Goal: Task Accomplishment & Management: Complete application form

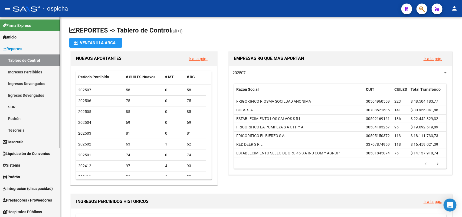
click at [17, 119] on link "Padrón" at bounding box center [30, 119] width 60 height 12
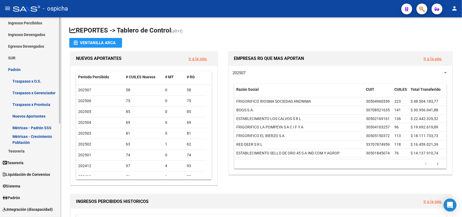
scroll to position [102, 0]
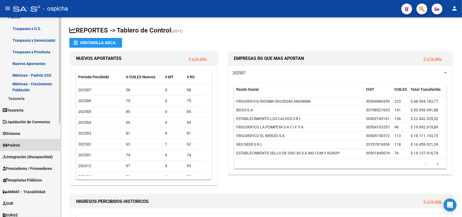
click at [20, 142] on span "Padrón" at bounding box center [11, 145] width 17 height 6
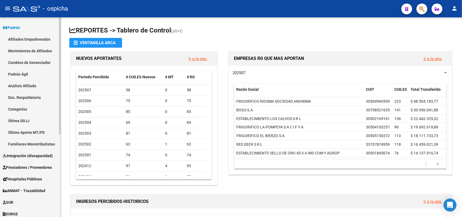
scroll to position [34, 0]
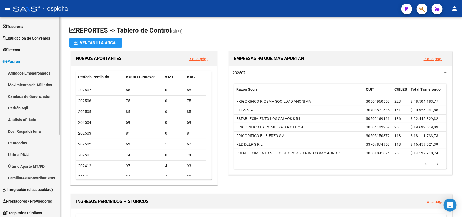
click at [37, 71] on link "Afiliados Empadronados" at bounding box center [30, 73] width 60 height 12
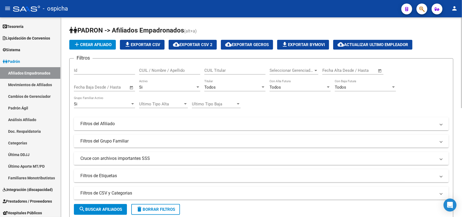
click at [168, 67] on div "CUIL / Nombre / Apellido" at bounding box center [169, 69] width 61 height 12
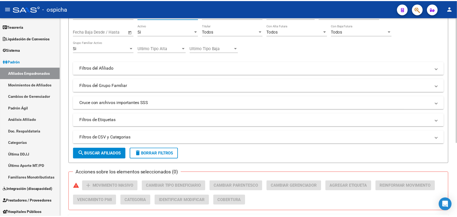
scroll to position [117, 0]
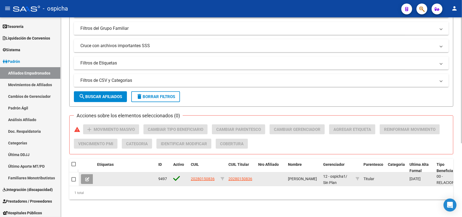
type input "20280150836"
click at [201, 172] on datatable-body-cell "20280150836" at bounding box center [204, 178] width 30 height 13
click at [202, 177] on span "20280150836" at bounding box center [203, 179] width 24 height 4
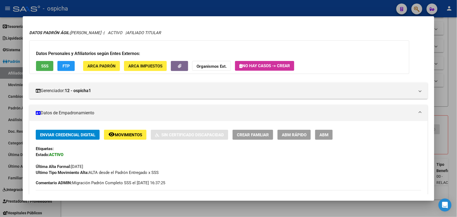
scroll to position [3, 0]
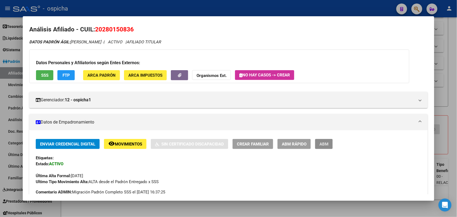
click at [320, 147] on button "ABM" at bounding box center [324, 144] width 18 height 10
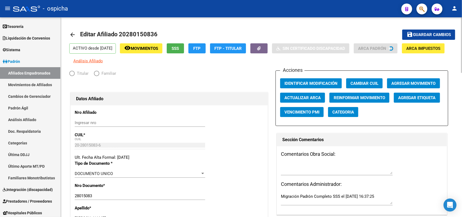
radio input "true"
type input "30-66382915-3"
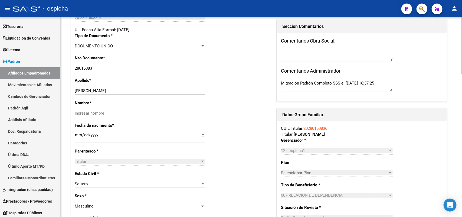
scroll to position [135, 0]
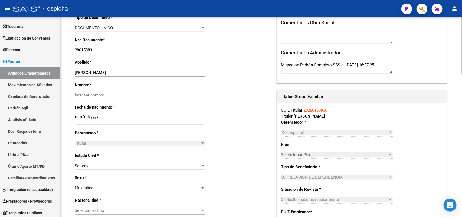
drag, startPoint x: 106, startPoint y: 70, endPoint x: 93, endPoint y: 71, distance: 13.6
click at [91, 71] on div "JARA [PERSON_NAME] apellido" at bounding box center [140, 73] width 131 height 8
drag, startPoint x: 112, startPoint y: 74, endPoint x: 86, endPoint y: 73, distance: 26.5
click at [86, 73] on input "[PERSON_NAME]" at bounding box center [140, 72] width 131 height 5
type input "JARA"
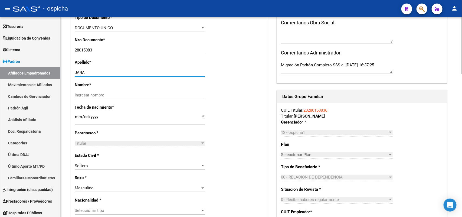
click at [85, 96] on input "Ingresar nombre" at bounding box center [140, 95] width 131 height 5
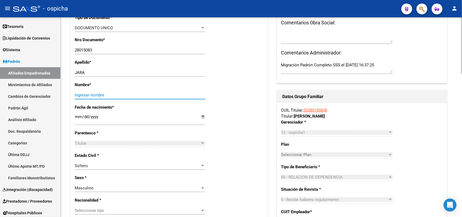
paste input "[PERSON_NAME]"
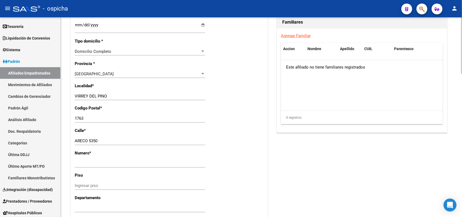
scroll to position [372, 0]
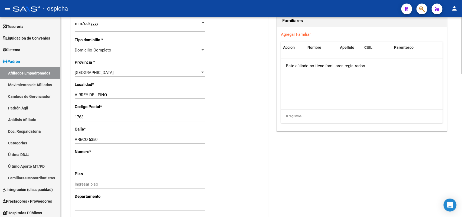
type input "[PERSON_NAME]"
click at [76, 161] on input "Ingresar nro" at bounding box center [140, 162] width 131 height 5
type input "5350"
drag, startPoint x: 115, startPoint y: 140, endPoint x: 93, endPoint y: 140, distance: 21.7
click at [93, 140] on input "ARECO 5350" at bounding box center [140, 139] width 131 height 5
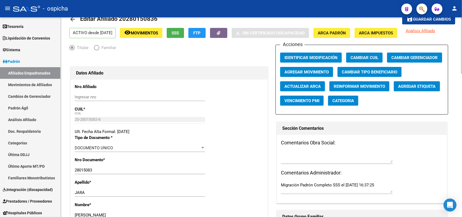
scroll to position [0, 0]
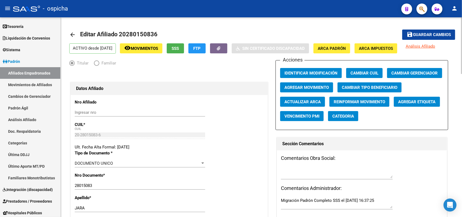
type input "ARECO"
click at [417, 31] on button "save Guardar cambios" at bounding box center [428, 35] width 53 height 10
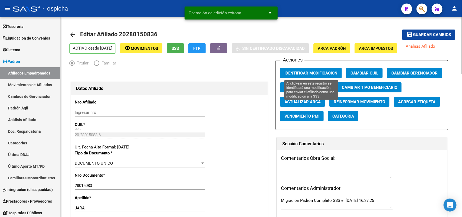
click at [318, 70] on button "Identificar Modificación" at bounding box center [311, 73] width 62 height 10
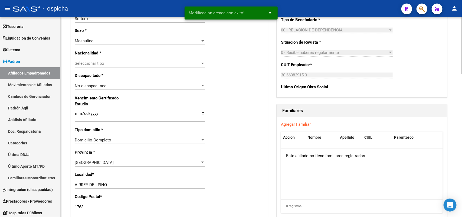
scroll to position [339, 0]
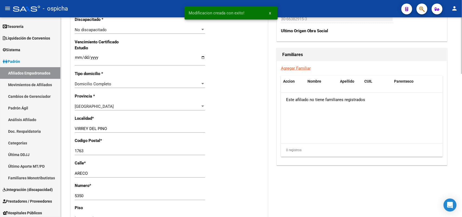
click at [298, 68] on link "Agregar Familiar" at bounding box center [296, 68] width 30 height 5
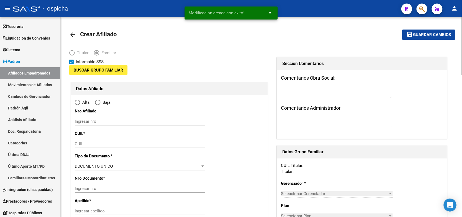
type input "30-66382915-3"
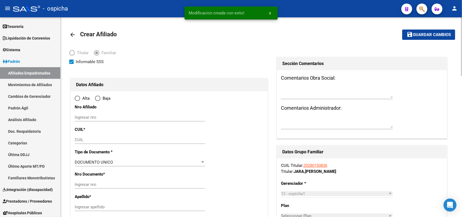
type input "VIRREY DEL PINO"
type input "1763"
type input "ARECO"
type input "5350"
radio input "true"
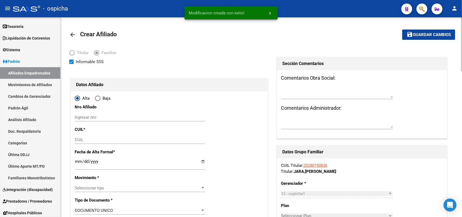
type input "30-66382915-3"
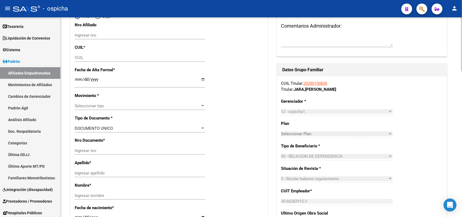
scroll to position [68, 0]
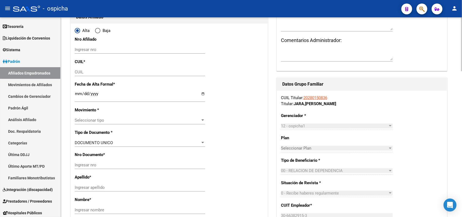
click at [91, 53] on div "Ingresar nro" at bounding box center [140, 50] width 131 height 8
click at [95, 51] on input "Ingresar nro" at bounding box center [140, 49] width 131 height 5
click at [95, 51] on input "20280150836" at bounding box center [140, 49] width 131 height 5
drag, startPoint x: 95, startPoint y: 52, endPoint x: 87, endPoint y: 48, distance: 8.9
click at [87, 48] on input "20280150836" at bounding box center [140, 49] width 131 height 5
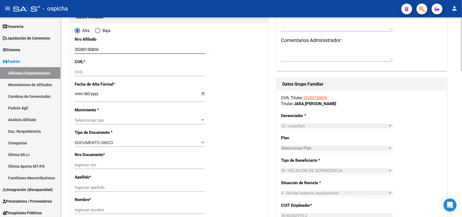
click at [87, 48] on input "20280150836" at bounding box center [140, 49] width 131 height 5
type input "20280150836"
click at [87, 73] on input "CUIL" at bounding box center [140, 72] width 131 height 5
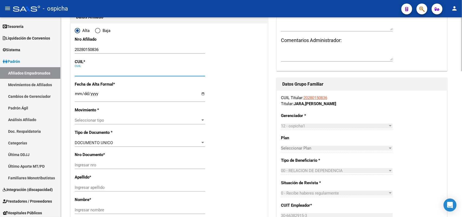
paste input "20-28015083-6"
type input "20-28015083-6"
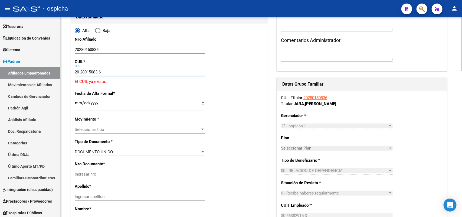
type input "28015083"
type input "[PERSON_NAME]"
type input "[DATE]"
type input "VIRREY DEL PINO"
type input "20-28015083-6"
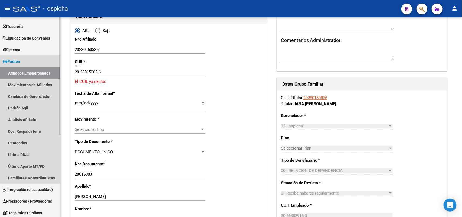
click at [33, 66] on link "Padrón" at bounding box center [30, 62] width 60 height 12
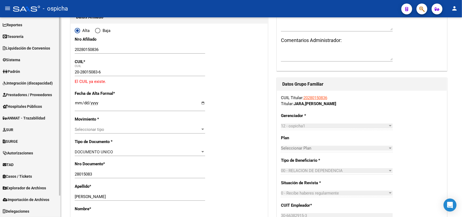
scroll to position [24, 0]
click at [20, 69] on span "Padrón" at bounding box center [11, 72] width 17 height 6
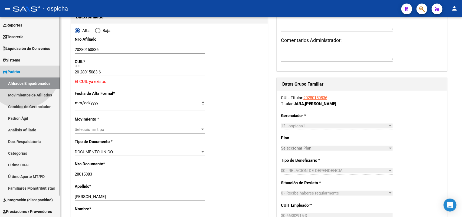
scroll to position [34, 0]
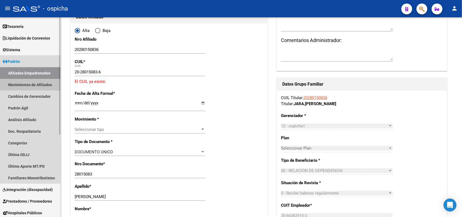
click at [35, 83] on link "Movimientos de Afiliados" at bounding box center [30, 85] width 60 height 12
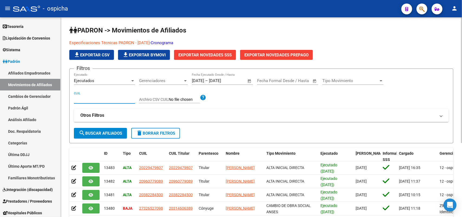
click at [84, 98] on input "CUIL" at bounding box center [104, 99] width 61 height 5
type input "2"
click at [34, 83] on link "Movimientos de Afiliados" at bounding box center [30, 85] width 60 height 12
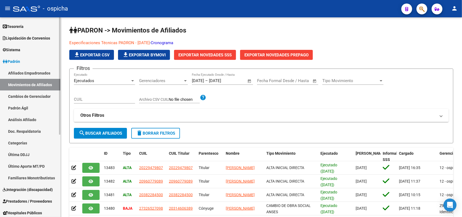
click at [32, 70] on link "Afiliados Empadronados" at bounding box center [30, 73] width 60 height 12
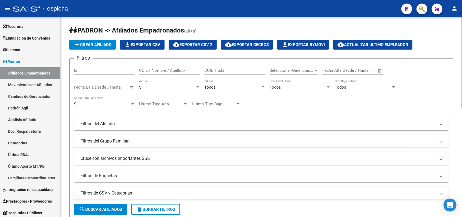
click at [150, 72] on input "CUIL / Nombre / Apellido" at bounding box center [169, 70] width 61 height 5
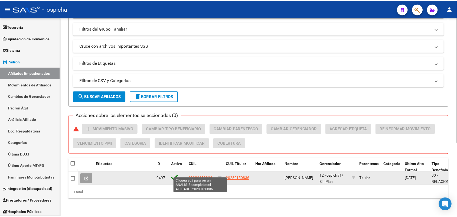
scroll to position [117, 0]
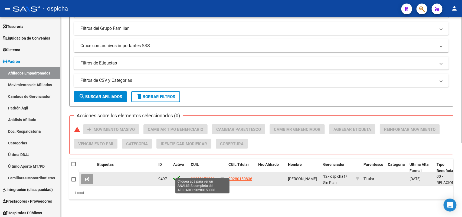
type input "20280150836"
click at [205, 177] on span "20280150836" at bounding box center [203, 179] width 24 height 4
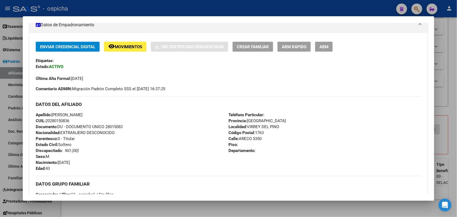
scroll to position [102, 0]
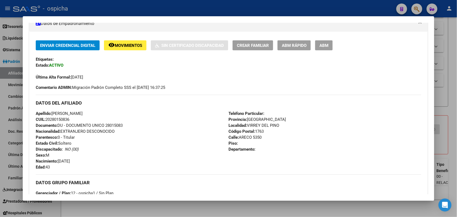
click at [322, 44] on span "ABM" at bounding box center [324, 45] width 9 height 5
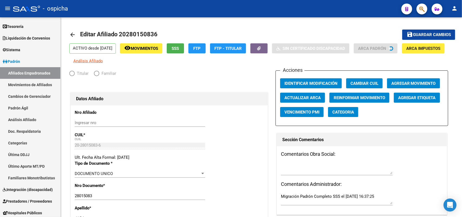
radio input "true"
type input "30-66382915-3"
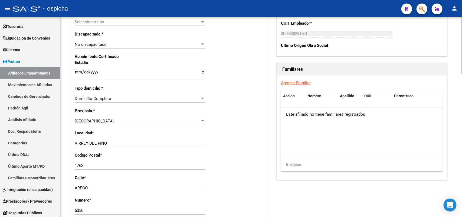
scroll to position [336, 0]
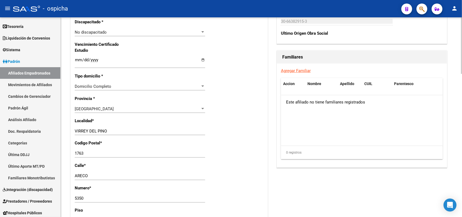
click at [307, 71] on link "Agregar Familiar" at bounding box center [296, 70] width 30 height 5
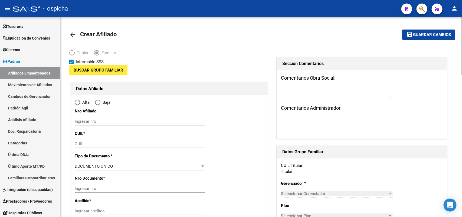
type input "30-66382915-3"
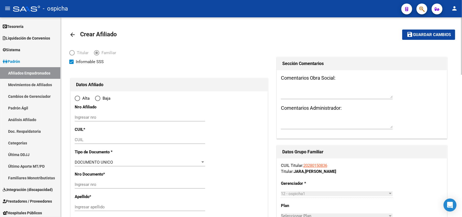
type input "VIRREY DEL PINO"
type input "1763"
type input "ARECO"
type input "5350"
radio input "true"
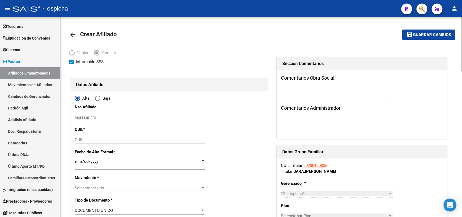
type input "30-66382915-3"
click at [83, 115] on input "Ingresar nro" at bounding box center [140, 117] width 131 height 5
paste input "27542971970"
type input "27542971970"
click at [92, 141] on input "CUIL" at bounding box center [140, 139] width 131 height 5
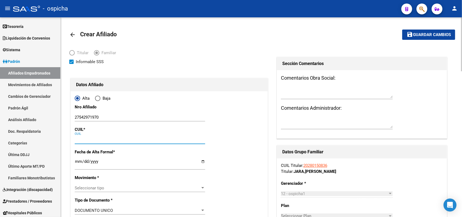
paste input "27-54297197-0"
type input "27-54297197-0"
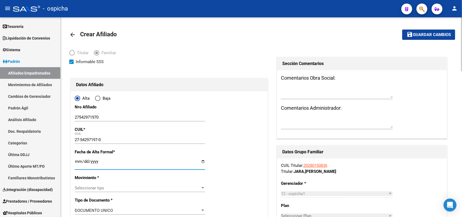
drag, startPoint x: 162, startPoint y: 165, endPoint x: 164, endPoint y: 164, distance: 2.8
click at [163, 165] on input "Ingresar fecha" at bounding box center [140, 163] width 131 height 9
type input "54297197"
type input "[PERSON_NAME] [DATE][PERSON_NAME]"
type input "[DATE]"
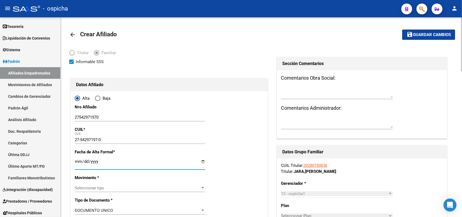
type input "VIRREY DEL PINO"
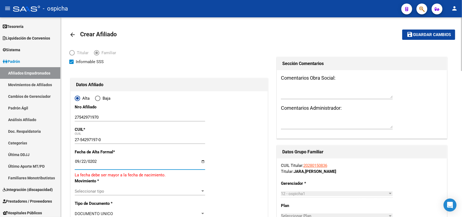
type input "[DATE]"
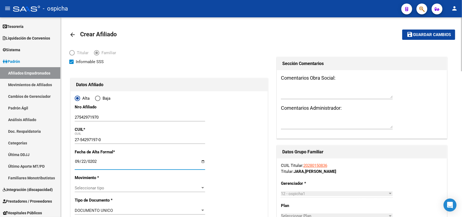
click at [114, 185] on div "Seleccionar tipo Seleccionar tipo" at bounding box center [140, 188] width 131 height 8
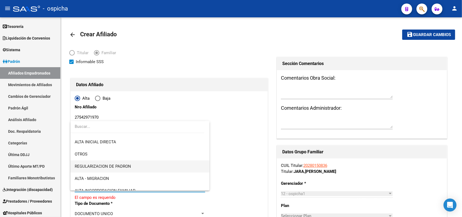
scroll to position [68, 0]
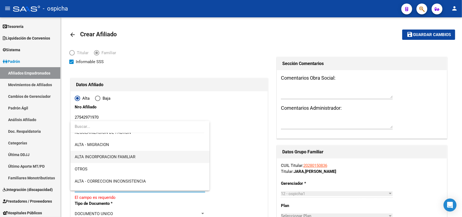
click at [118, 157] on span "ALTA INCORPORACION FAMILIAR" at bounding box center [105, 156] width 61 height 5
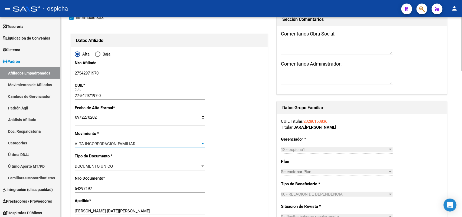
scroll to position [102, 0]
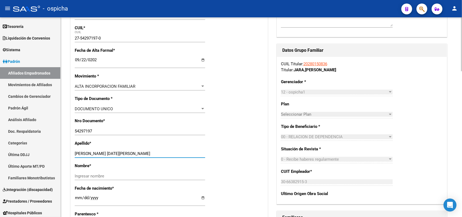
drag, startPoint x: 142, startPoint y: 152, endPoint x: 105, endPoint y: 152, distance: 37.6
click at [105, 152] on input "[PERSON_NAME] [DATE][PERSON_NAME]" at bounding box center [140, 153] width 131 height 5
type input "[PERSON_NAME]"
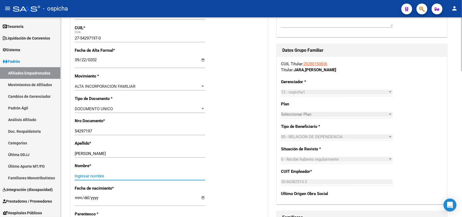
click at [81, 174] on input "Ingresar nombre" at bounding box center [140, 176] width 131 height 5
paste input "[DATE][PERSON_NAME]"
type input "[DATE][PERSON_NAME]"
click at [123, 151] on div "[PERSON_NAME] Ingresar apellido" at bounding box center [140, 154] width 131 height 8
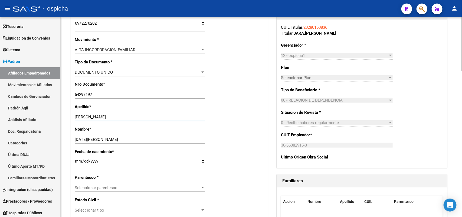
scroll to position [237, 0]
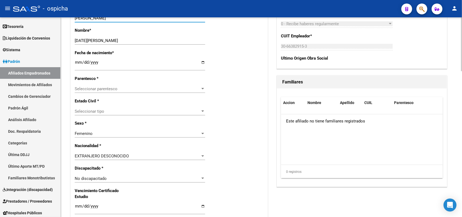
type input "[PERSON_NAME]"
click at [103, 85] on div "Seleccionar parentesco Seleccionar parentesco" at bounding box center [140, 89] width 131 height 8
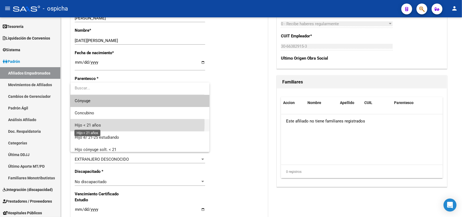
click at [99, 123] on span "Hijo < 21 años" at bounding box center [88, 125] width 26 height 5
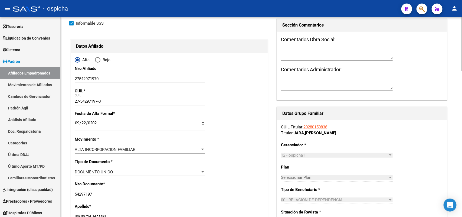
scroll to position [0, 0]
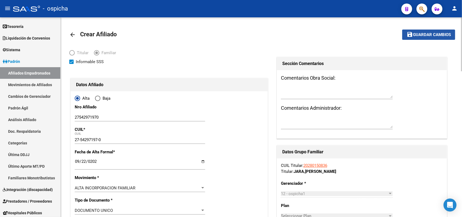
click at [439, 38] on button "save Guardar cambios" at bounding box center [428, 35] width 53 height 10
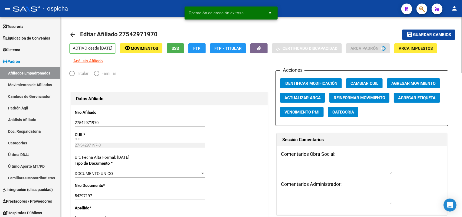
radio input "true"
type input "30-66382915-3"
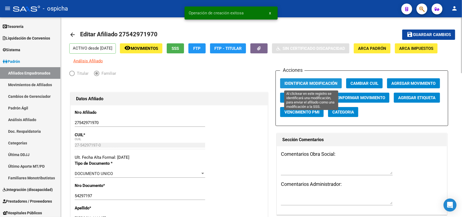
click at [301, 83] on span "Identificar Modificación" at bounding box center [311, 83] width 53 height 5
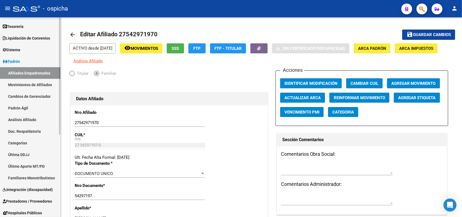
click at [33, 70] on link "Afiliados Empadronados" at bounding box center [30, 73] width 60 height 12
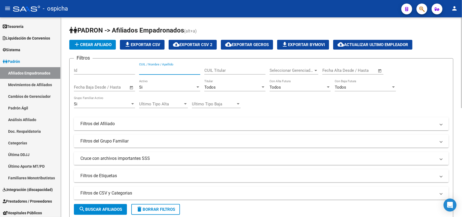
click at [165, 69] on input "CUIL / Nombre / Apellido" at bounding box center [169, 70] width 61 height 5
paste input "20353176049"
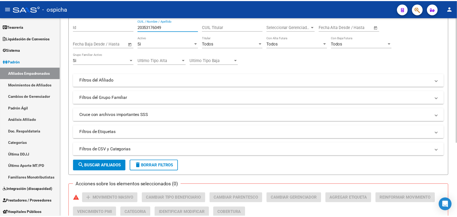
scroll to position [117, 0]
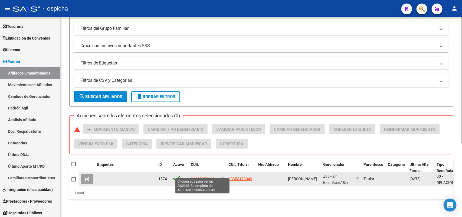
type input "20353176049"
click at [208, 177] on span "20353176049" at bounding box center [203, 179] width 24 height 4
type textarea "20353176049"
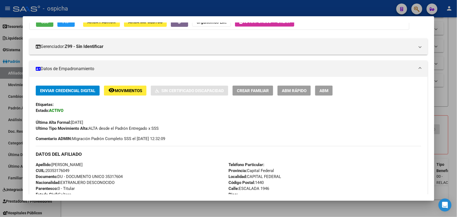
scroll to position [0, 0]
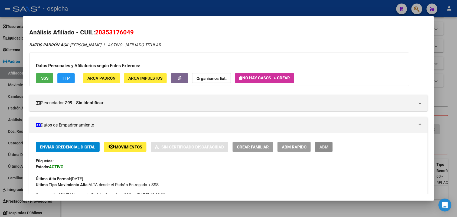
click at [326, 150] on button "ABM" at bounding box center [324, 147] width 18 height 10
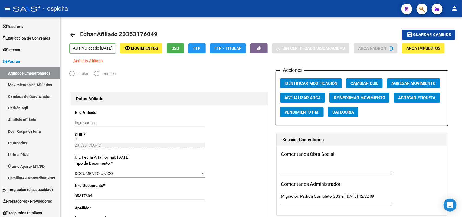
radio input "true"
type input "33-58131161-9"
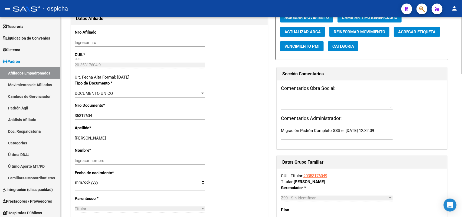
scroll to position [102, 0]
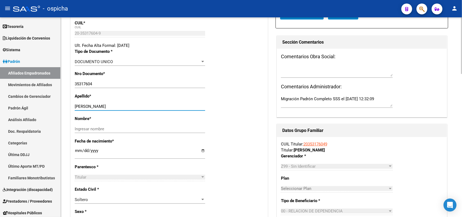
drag, startPoint x: 118, startPoint y: 106, endPoint x: 91, endPoint y: 108, distance: 26.9
click at [91, 108] on input "[PERSON_NAME]" at bounding box center [140, 106] width 131 height 5
type input "ACOSTA"
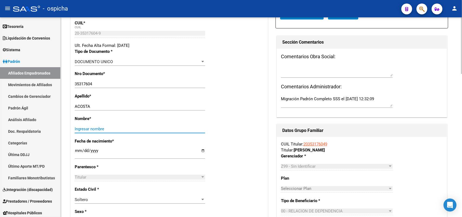
click at [80, 131] on input "Ingresar nombre" at bounding box center [140, 128] width 131 height 5
paste input "[PERSON_NAME]"
type input "[PERSON_NAME]"
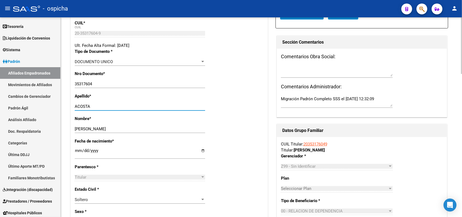
click at [115, 108] on input "ACOSTA" at bounding box center [140, 106] width 131 height 5
type input "ACOSTA"
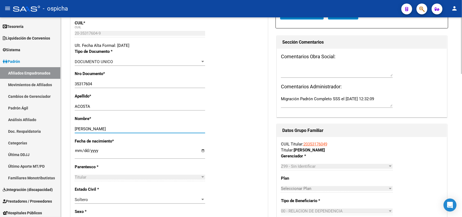
click at [108, 130] on input "[PERSON_NAME]" at bounding box center [140, 128] width 131 height 5
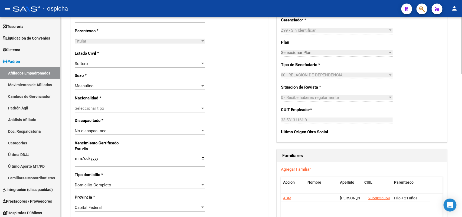
scroll to position [271, 0]
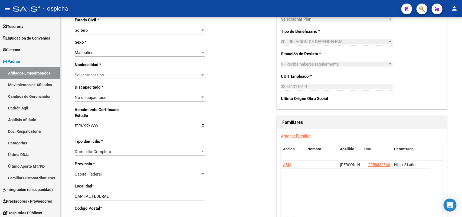
type input "[PERSON_NAME]"
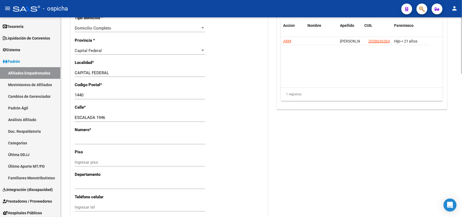
scroll to position [406, 0]
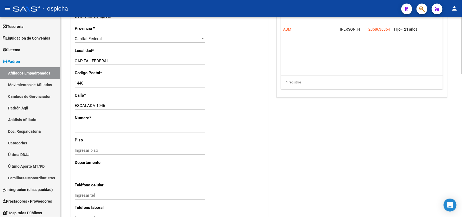
click at [82, 127] on input "Ingresar nro" at bounding box center [140, 128] width 131 height 5
type input "1946"
click at [108, 106] on input "ESCALADA 1946" at bounding box center [140, 105] width 131 height 5
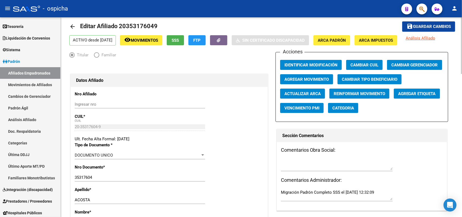
scroll to position [0, 0]
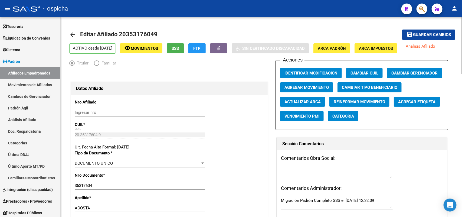
type input "ESCALADA"
click at [439, 33] on span "Guardar cambios" at bounding box center [432, 35] width 38 height 5
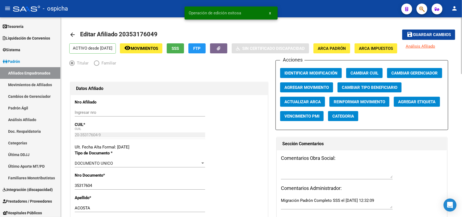
click at [318, 67] on div "Acciones Identificar Modificación Cambiar CUIL Cambiar Gerenciador Agregar Movi…" at bounding box center [362, 95] width 173 height 70
click at [323, 71] on span "Identificar Modificación" at bounding box center [311, 73] width 53 height 5
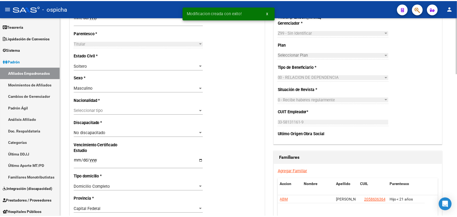
scroll to position [271, 0]
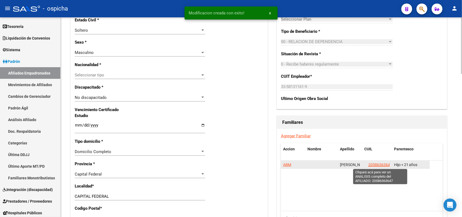
click at [384, 164] on span "20586363647" at bounding box center [381, 165] width 24 height 4
type textarea "20586363647"
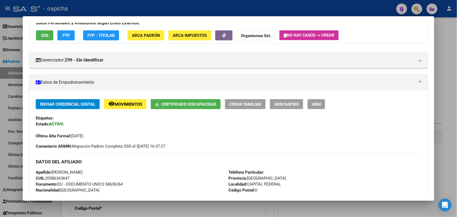
scroll to position [34, 0]
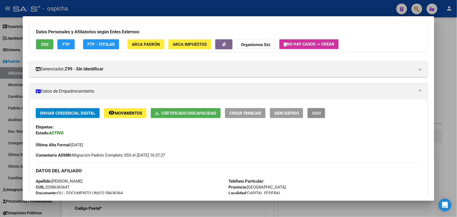
click at [312, 111] on span "ABM" at bounding box center [316, 113] width 9 height 5
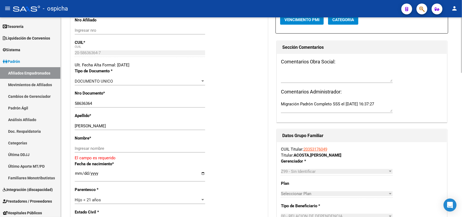
scroll to position [135, 0]
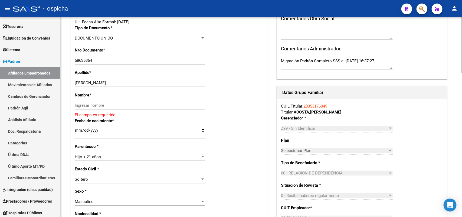
click at [125, 79] on div "[PERSON_NAME] apellido" at bounding box center [140, 83] width 131 height 8
drag, startPoint x: 124, startPoint y: 81, endPoint x: 91, endPoint y: 83, distance: 32.8
click at [91, 83] on input "[PERSON_NAME]" at bounding box center [140, 82] width 131 height 5
type input "ACOSTA"
click at [77, 105] on input "Ingresar nombre" at bounding box center [140, 105] width 131 height 5
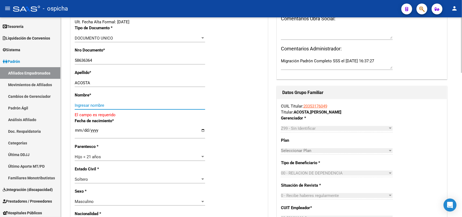
paste input "[PERSON_NAME]"
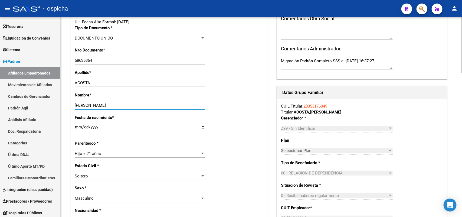
type input "[PERSON_NAME]"
click at [134, 88] on div "ACOSTA Ingresar apellido" at bounding box center [140, 85] width 131 height 13
click at [134, 82] on input "ACOSTA" at bounding box center [140, 82] width 131 height 5
type input "ACOSTA"
click at [134, 106] on input "[PERSON_NAME]" at bounding box center [140, 105] width 131 height 5
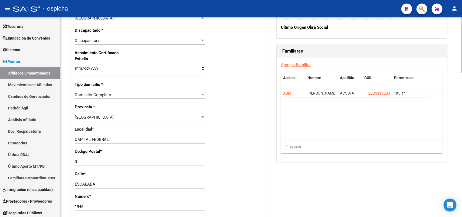
scroll to position [339, 0]
click at [91, 163] on div "0 Ingresar el codigo" at bounding box center [140, 161] width 131 height 8
drag, startPoint x: 86, startPoint y: 163, endPoint x: 25, endPoint y: 168, distance: 60.9
click at [33, 165] on mat-sidenav-container "Firma Express Inicio Calendario SSS Instructivos Contacto OS Reportes Tablero d…" at bounding box center [231, 117] width 462 height 200
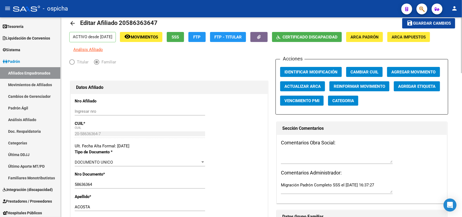
scroll to position [0, 0]
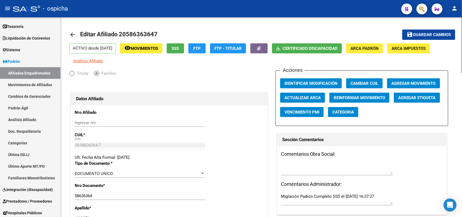
type input "1416"
click at [423, 35] on span "Guardar cambios" at bounding box center [432, 35] width 38 height 5
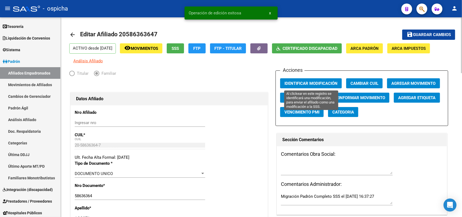
click at [301, 80] on button "Identificar Modificación" at bounding box center [311, 83] width 62 height 10
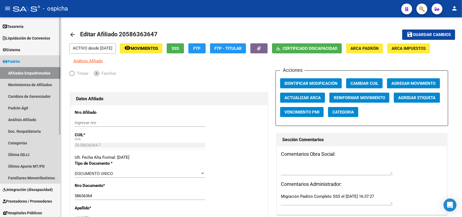
click at [28, 69] on link "Afiliados Empadronados" at bounding box center [30, 73] width 60 height 12
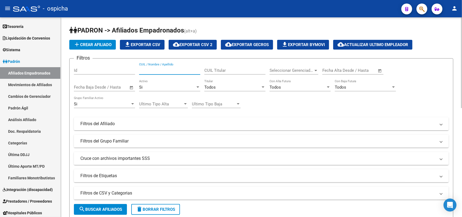
click at [141, 71] on input "CUIL / Nombre / Apellido" at bounding box center [169, 70] width 61 height 5
paste input "20238170088"
type input "20238170088"
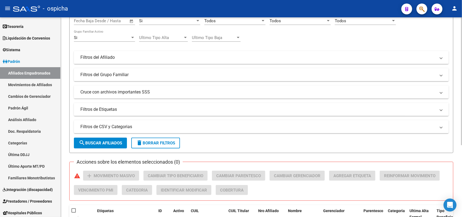
scroll to position [10, 0]
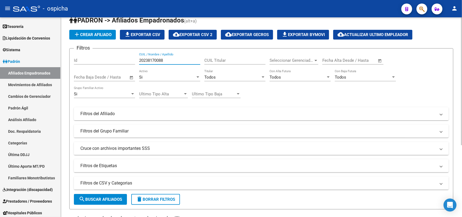
drag, startPoint x: 164, startPoint y: 60, endPoint x: 121, endPoint y: 60, distance: 43.6
click at [121, 60] on div "Filtros Id 20238170088 CUIL / Nombre / Apellido CUIL Titular Seleccionar Gerenc…" at bounding box center [261, 112] width 375 height 119
paste input "20238170088"
type input "20238170088"
click at [80, 33] on span "add Crear Afiliado" at bounding box center [93, 34] width 38 height 5
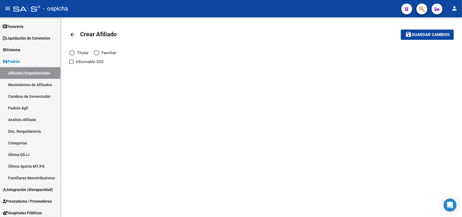
drag, startPoint x: 72, startPoint y: 52, endPoint x: 81, endPoint y: 59, distance: 11.2
click at [72, 52] on span "Elija una opción" at bounding box center [71, 52] width 5 height 5
click at [72, 52] on input "Titular" at bounding box center [71, 52] width 5 height 5
radio input "true"
checkbox input "true"
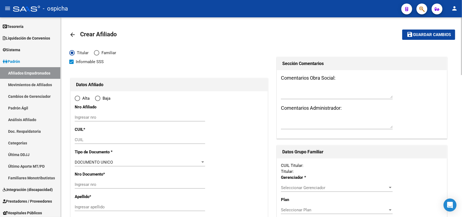
radio input "true"
click at [76, 117] on input "Ingresar nro" at bounding box center [140, 117] width 131 height 5
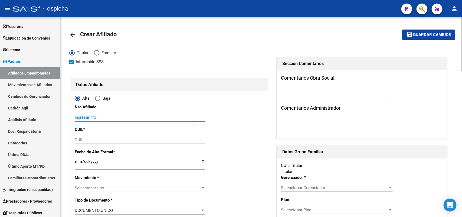
paste input "20238170088"
type input "20238170088"
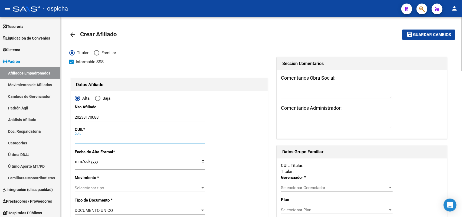
click at [77, 138] on input "CUIL" at bounding box center [140, 139] width 131 height 5
paste input "20-23817008-8"
type input "20-23817008-8"
type input "23817008"
type input "ALMIRON"
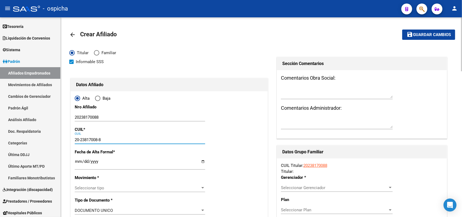
type input "[PERSON_NAME]"
type input "[DATE]"
type input "QUILMES OESTE"
type input "1879"
type input "[PERSON_NAME]"
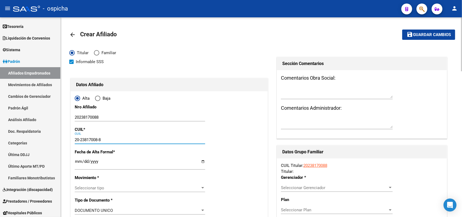
type input "1586"
type input "20-23817008-8"
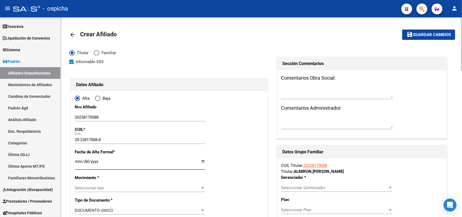
click at [76, 160] on input "Ingresar fecha" at bounding box center [140, 163] width 131 height 9
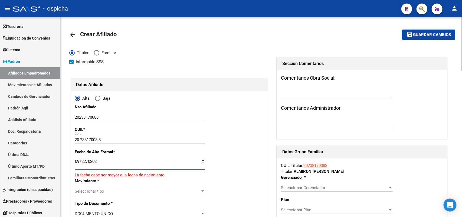
type input "[DATE]"
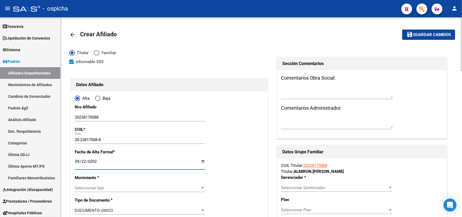
click at [199, 144] on div "20-23817008-8 CUIL" at bounding box center [140, 142] width 131 height 13
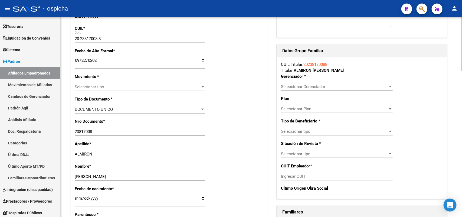
scroll to position [102, 0]
click at [83, 89] on div "Seleccionar tipo Seleccionar tipo" at bounding box center [140, 86] width 131 height 8
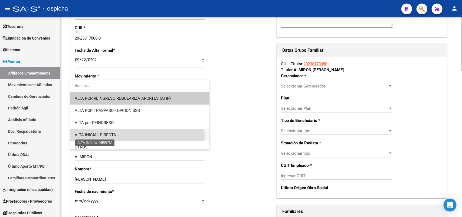
click at [95, 135] on span "ALTA INICIAL DIRECTA" at bounding box center [95, 134] width 41 height 5
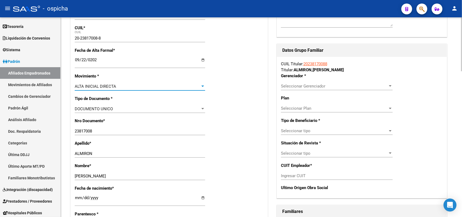
click at [248, 140] on div "Apellido * ALMIRON Ingresar apellido" at bounding box center [169, 151] width 189 height 22
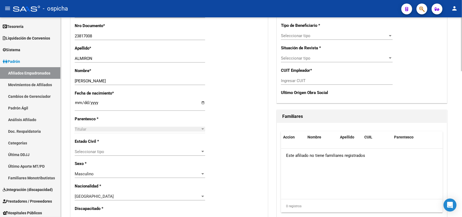
scroll to position [237, 0]
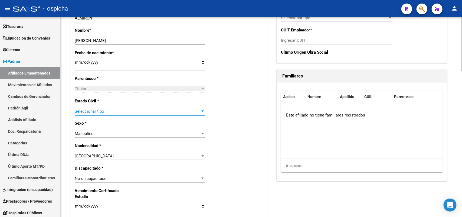
click at [114, 104] on div "Estado Civil * Seleccionar tipo Seleccionar tipo" at bounding box center [169, 109] width 189 height 22
click at [179, 115] on div "Seleccionar tipo Seleccionar tipo" at bounding box center [140, 113] width 131 height 13
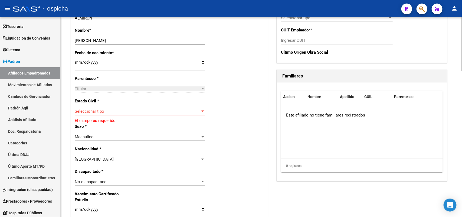
click at [178, 111] on span "Seleccionar tipo" at bounding box center [138, 111] width 126 height 5
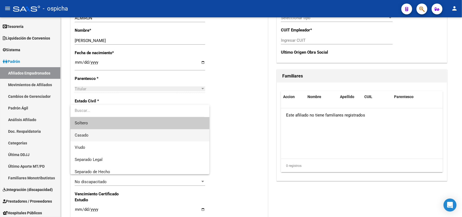
click at [89, 137] on span "Casado" at bounding box center [140, 135] width 130 height 12
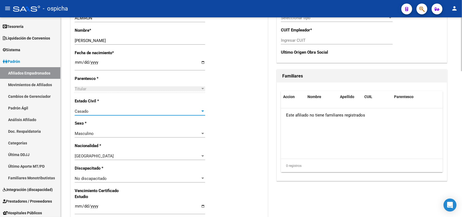
click at [246, 119] on div "Estado Civil * [DEMOGRAPHIC_DATA] Seleccionar tipo" at bounding box center [169, 109] width 189 height 22
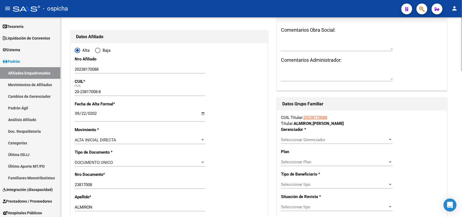
scroll to position [102, 0]
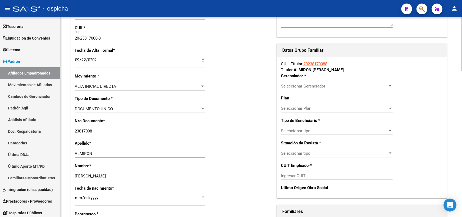
click at [287, 84] on span "Seleccionar Gerenciador" at bounding box center [334, 86] width 107 height 5
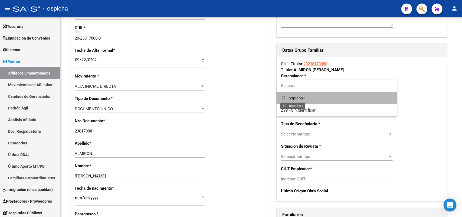
click at [297, 98] on span "12 - ospicha1" at bounding box center [293, 98] width 24 height 5
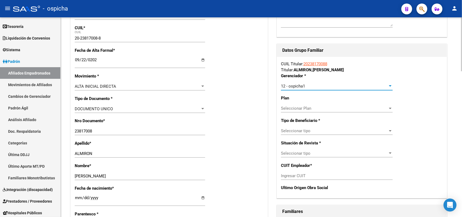
click at [289, 131] on span "Seleccionar tipo" at bounding box center [334, 130] width 107 height 5
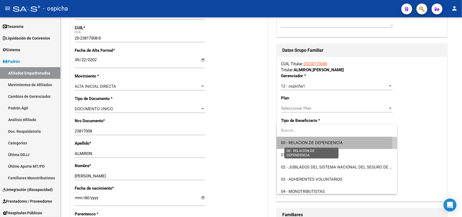
click at [293, 142] on span "00 - RELACION DE DEPENDENCIA" at bounding box center [312, 142] width 62 height 5
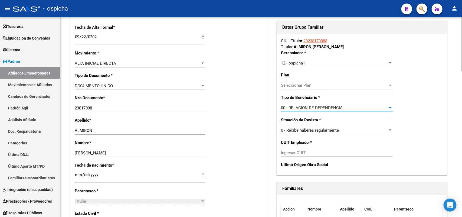
scroll to position [135, 0]
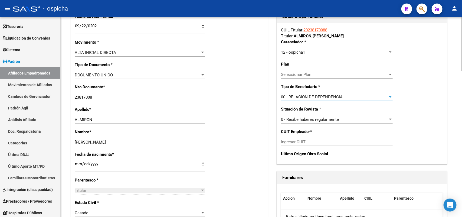
click at [288, 141] on input "Ingresar CUIT" at bounding box center [337, 141] width 112 height 5
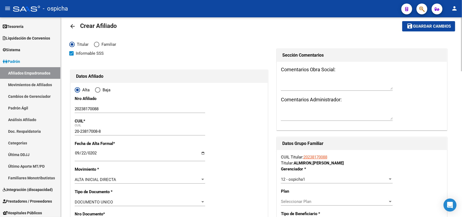
scroll to position [0, 0]
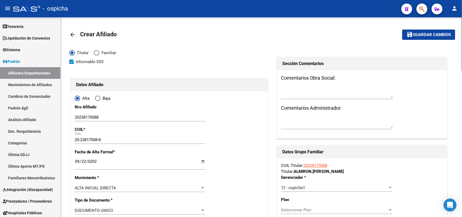
type input "30-70852163-5"
click at [412, 34] on mat-icon "save" at bounding box center [410, 34] width 7 height 7
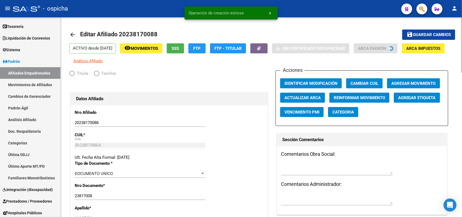
radio input "true"
type input "30-70852163-5"
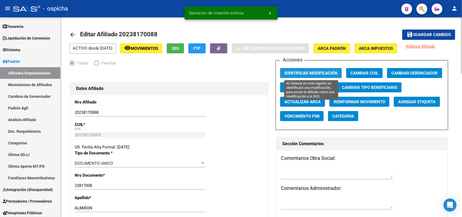
click at [290, 76] on button "Identificar Modificación" at bounding box center [311, 73] width 62 height 10
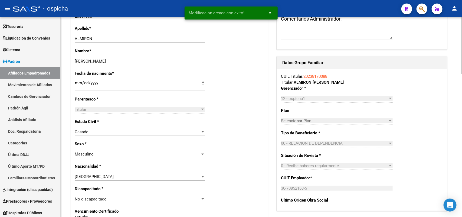
scroll to position [305, 0]
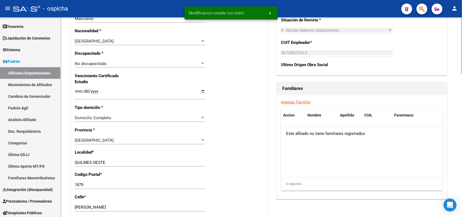
click at [295, 102] on link "Agregar Familiar" at bounding box center [296, 102] width 30 height 5
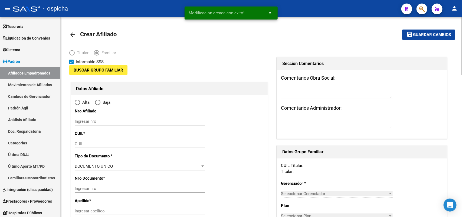
type input "30-70852163-5"
type input "QUILMES OESTE"
type input "1879"
type input "[PERSON_NAME]"
type input "1586"
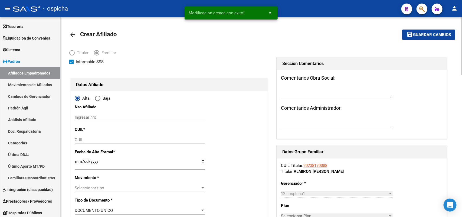
radio input "true"
type input "30-70852163-5"
click at [83, 117] on input "Ingresar nro" at bounding box center [140, 117] width 131 height 5
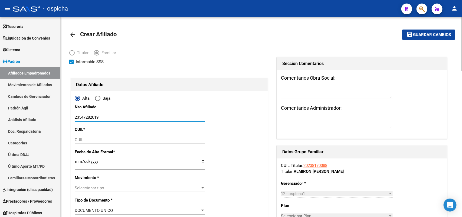
click at [92, 118] on input "23547282019" at bounding box center [140, 117] width 131 height 5
type input "23547282019"
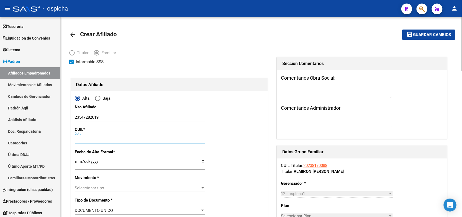
click at [84, 139] on input "CUIL" at bounding box center [140, 139] width 131 height 5
paste input "23-54728201-9"
type input "23-54728201-9"
type input "54728201"
type input "ALMIRON"
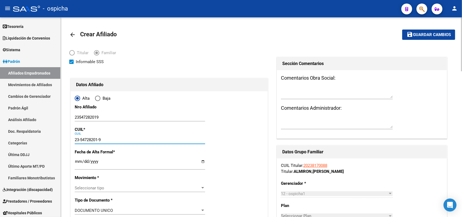
type input "[PERSON_NAME]"
type input "[DATE]"
type input "SAN FRANCISCO S"
type input "1881"
type input "CALLE 895"
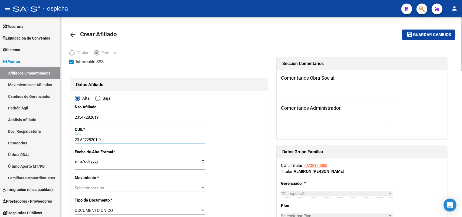
type input "23-54728201-9"
click at [79, 162] on input "Ingresar fecha" at bounding box center [140, 163] width 131 height 9
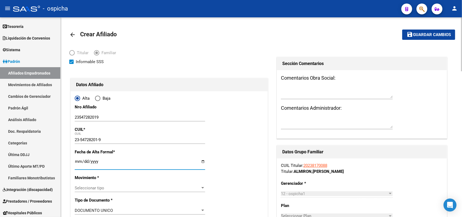
type input "0009-01-22"
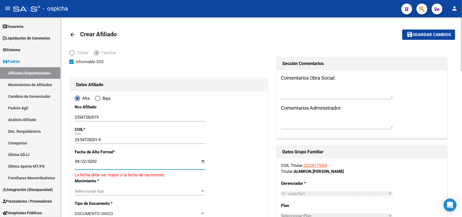
type input "[DATE]"
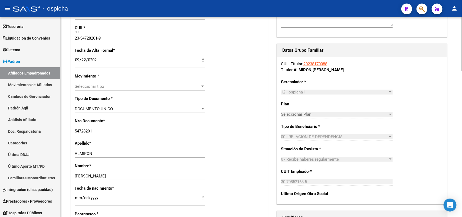
click at [79, 86] on span "Seleccionar tipo" at bounding box center [138, 86] width 126 height 5
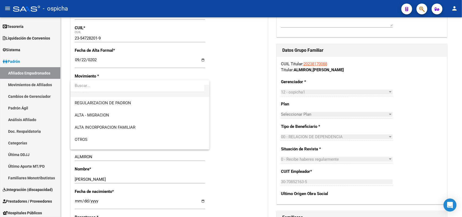
scroll to position [68, 0]
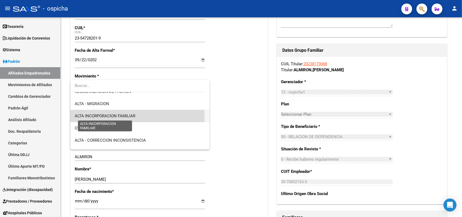
click at [110, 117] on span "ALTA INCORPORACION FAMILIAR" at bounding box center [105, 115] width 61 height 5
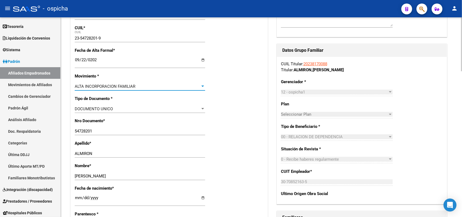
scroll to position [135, 0]
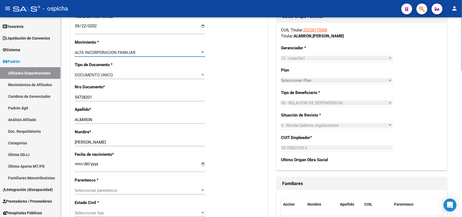
click at [106, 190] on span "Seleccionar parentesco" at bounding box center [138, 190] width 126 height 5
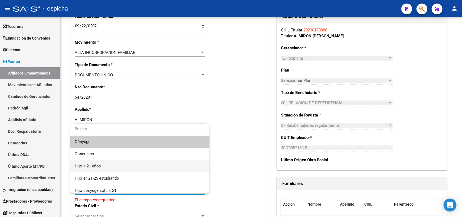
click at [102, 166] on span "Hijo < 21 años" at bounding box center [140, 166] width 130 height 12
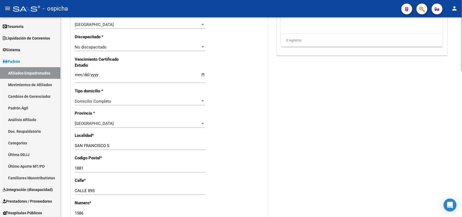
scroll to position [372, 0]
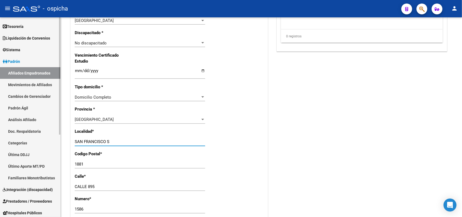
drag, startPoint x: 114, startPoint y: 141, endPoint x: 0, endPoint y: 141, distance: 114.3
click at [0, 141] on mat-sidenav-container "Firma Express Inicio Calendario SSS Instructivos Contacto OS Reportes Tablero d…" at bounding box center [231, 117] width 462 height 200
type input "q"
type input "QUILMES OESTE"
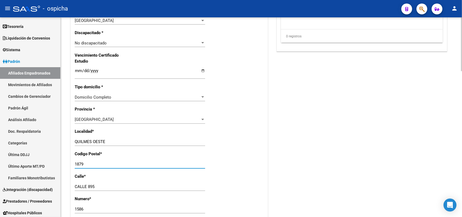
type input "1879"
click at [98, 190] on div "[GEOGRAPHIC_DATA]" at bounding box center [140, 187] width 131 height 8
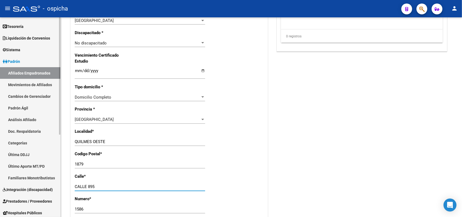
drag, startPoint x: 102, startPoint y: 185, endPoint x: 0, endPoint y: 167, distance: 103.2
click at [0, 167] on mat-sidenav-container "Firma Express Inicio Calendario SSS Instructivos Contacto OS Reportes Tablero d…" at bounding box center [231, 117] width 462 height 200
type input "[PERSON_NAME]"
type input "1586"
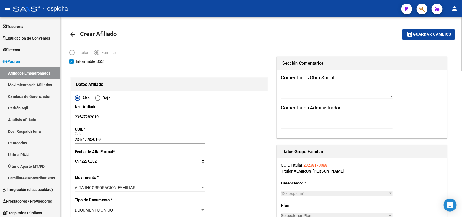
scroll to position [0, 0]
click at [419, 34] on span "Guardar cambios" at bounding box center [432, 35] width 38 height 5
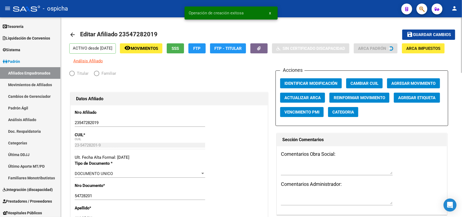
radio input "true"
type input "30-70852163-5"
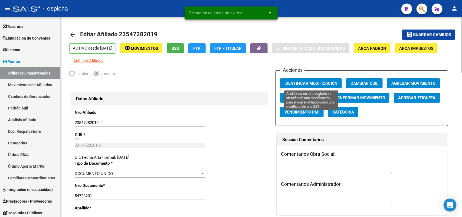
click at [307, 81] on span "Identificar Modificación" at bounding box center [311, 83] width 53 height 5
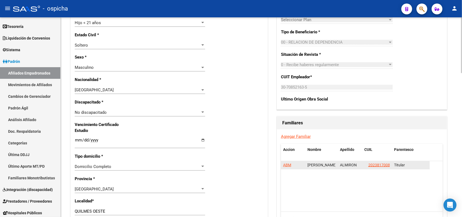
scroll to position [305, 0]
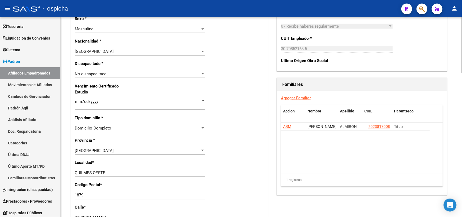
click at [295, 96] on link "Agregar Familiar" at bounding box center [296, 98] width 30 height 5
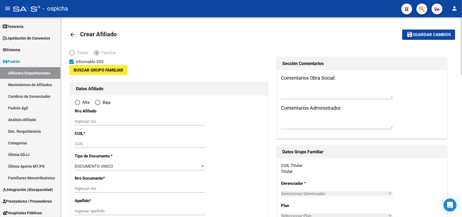
type input "30-70852163-5"
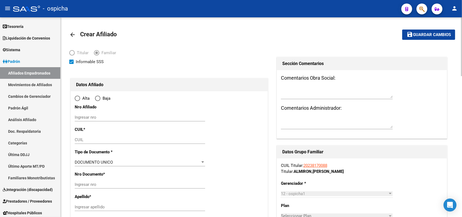
type input "QUILMES OESTE"
type input "1879"
type input "[PERSON_NAME]"
type input "1586"
radio input "true"
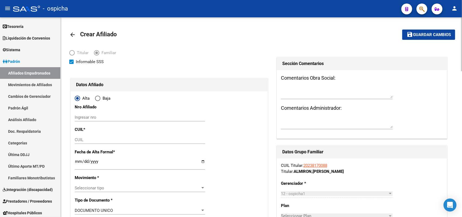
type input "30-70852163-5"
click at [75, 118] on input "Ingresar nro" at bounding box center [140, 117] width 131 height 5
click at [94, 118] on input "27254049242" at bounding box center [140, 117] width 131 height 5
type input "27254049242"
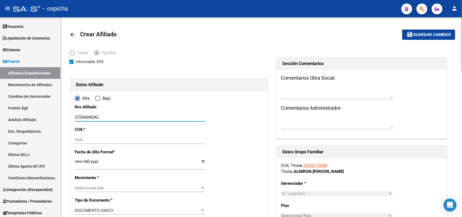
click at [84, 136] on div "CUIL" at bounding box center [140, 140] width 131 height 8
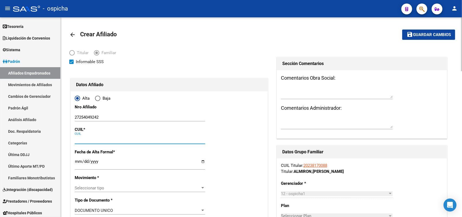
paste input "27-25404924-2"
type input "27-25404924-2"
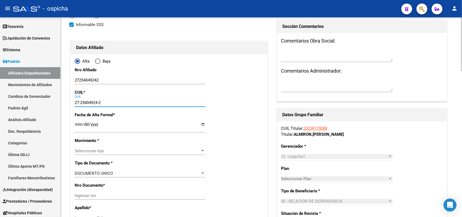
scroll to position [68, 0]
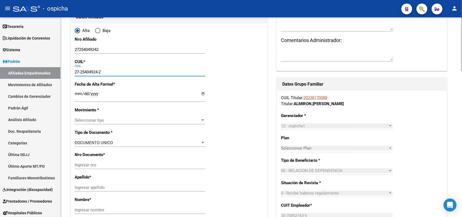
type input "25404924"
type input "LEIVA"
type input "[PERSON_NAME]"
type input "[DATE]"
type input "SIN INFORMAR"
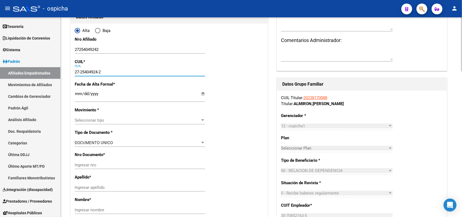
type input "CALLE 895"
type input "27-25404924-2"
click at [79, 94] on input "Ingresar fecha" at bounding box center [140, 96] width 131 height 9
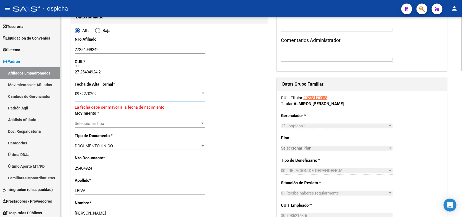
type input "[DATE]"
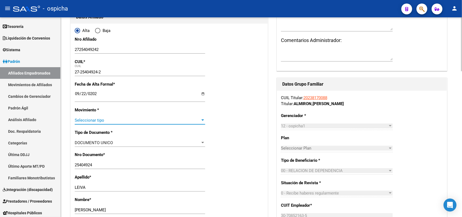
click at [93, 119] on span "Seleccionar tipo" at bounding box center [138, 120] width 126 height 5
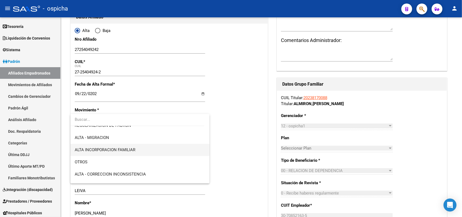
click at [125, 145] on span "ALTA INCORPORACION FAMILIAR" at bounding box center [140, 150] width 130 height 12
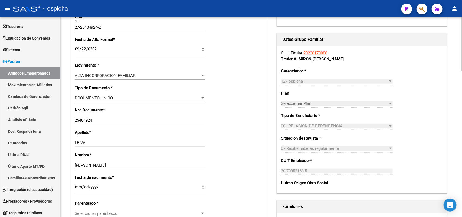
scroll to position [169, 0]
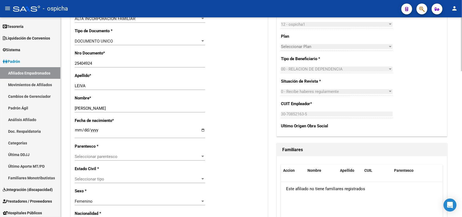
drag, startPoint x: 97, startPoint y: 157, endPoint x: 100, endPoint y: 157, distance: 3.3
click at [100, 157] on span "Seleccionar parentesco" at bounding box center [138, 156] width 126 height 5
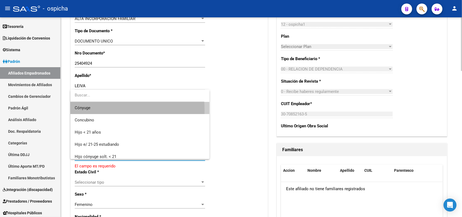
click at [101, 110] on span "Cónyuge" at bounding box center [140, 108] width 130 height 12
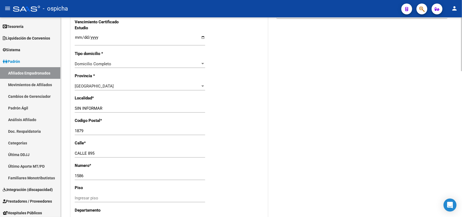
scroll to position [406, 0]
click at [112, 106] on input "SIN INFORMAR" at bounding box center [140, 108] width 131 height 5
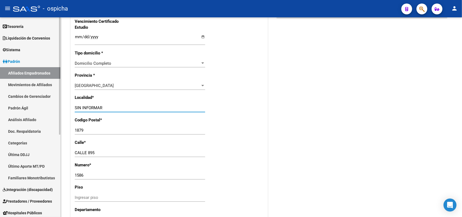
drag, startPoint x: 112, startPoint y: 106, endPoint x: 37, endPoint y: 104, distance: 74.3
click at [38, 103] on mat-sidenav-container "Firma Express Inicio Calendario SSS Instructivos Contacto OS Reportes Tablero d…" at bounding box center [231, 117] width 462 height 200
type input "QUILMES OESTE"
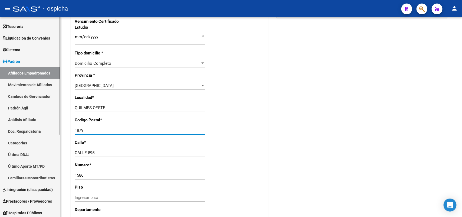
drag, startPoint x: 96, startPoint y: 129, endPoint x: 0, endPoint y: 126, distance: 95.9
click at [0, 126] on mat-sidenav-container "Firma Express Inicio Calendario SSS Instructivos Contacto OS Reportes Tablero d…" at bounding box center [231, 117] width 462 height 200
click at [100, 156] on div "[GEOGRAPHIC_DATA]" at bounding box center [140, 153] width 131 height 8
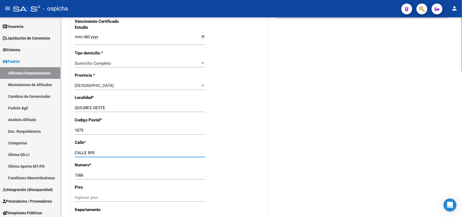
drag, startPoint x: 112, startPoint y: 154, endPoint x: 67, endPoint y: 152, distance: 44.7
drag, startPoint x: 126, startPoint y: 152, endPoint x: 60, endPoint y: 154, distance: 66.1
click at [60, 154] on mat-sidenav-container "Firma Express Inicio Calendario SSS Instructivos Contacto OS Reportes Tablero d…" at bounding box center [231, 117] width 462 height 200
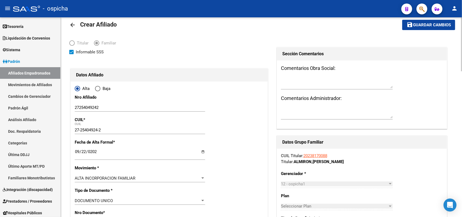
scroll to position [0, 0]
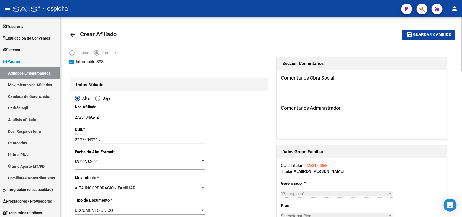
type input "[PERSON_NAME]"
click at [427, 33] on span "Guardar cambios" at bounding box center [432, 35] width 38 height 5
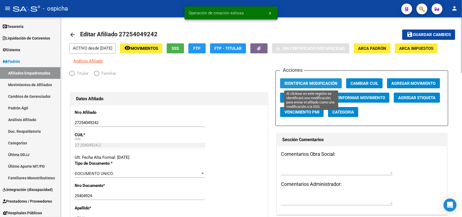
click at [311, 81] on span "Identificar Modificación" at bounding box center [311, 83] width 53 height 5
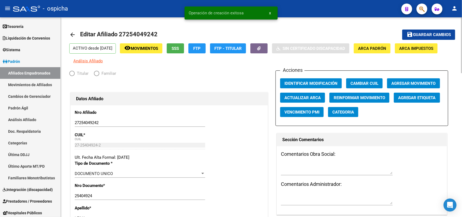
radio input "true"
type input "30-70852163-5"
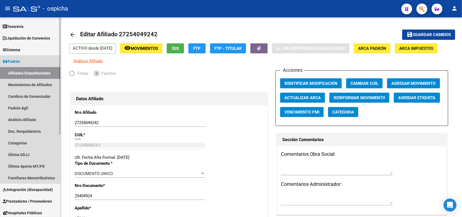
click at [25, 72] on link "Afiliados Empadronados" at bounding box center [30, 73] width 60 height 12
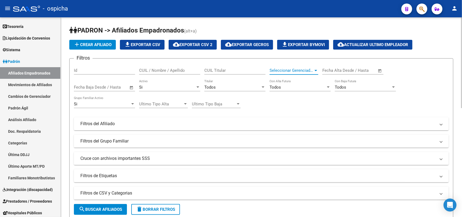
click at [307, 70] on span "Seleccionar Gerenciador" at bounding box center [292, 70] width 44 height 5
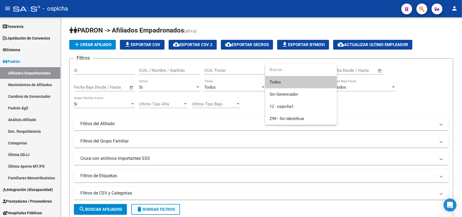
click at [435, 100] on div at bounding box center [231, 108] width 462 height 217
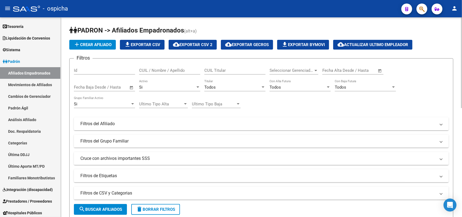
click at [206, 89] on span "Todos" at bounding box center [209, 87] width 11 height 5
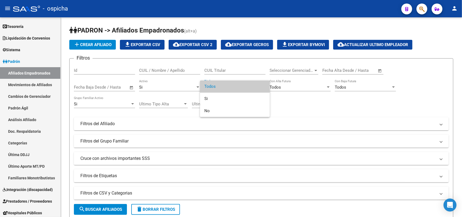
click at [152, 87] on div at bounding box center [231, 108] width 462 height 217
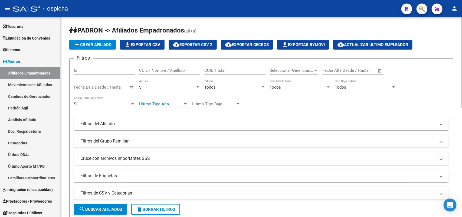
click at [174, 102] on span "Ultimo Tipo Alta" at bounding box center [161, 104] width 44 height 5
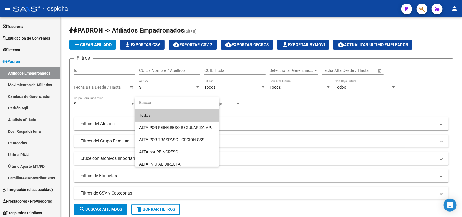
click at [314, 115] on div at bounding box center [231, 108] width 462 height 217
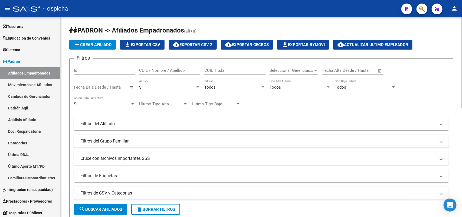
click at [106, 122] on mat-panel-title "Filtros del Afiliado" at bounding box center [258, 124] width 356 height 6
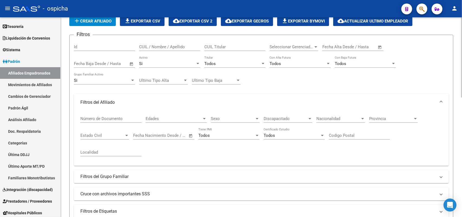
scroll to position [34, 0]
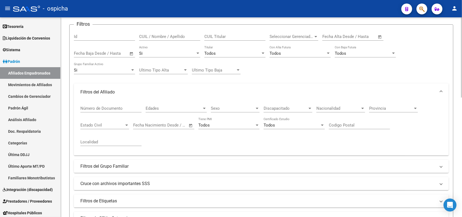
click at [131, 168] on mat-panel-title "Filtros del Grupo Familiar" at bounding box center [258, 166] width 356 height 6
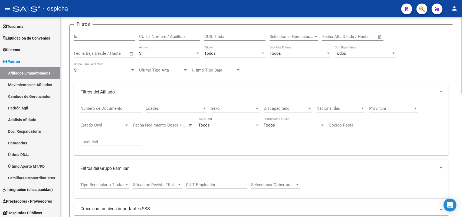
click at [121, 182] on span "Tipo Beneficiario Titular" at bounding box center [102, 184] width 44 height 5
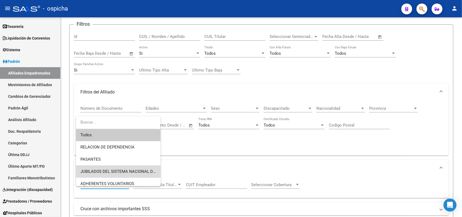
click at [131, 168] on span "JUBILADOS DEL SISTEMA NACIONAL DEL SEGURO DE SALUD" at bounding box center [118, 171] width 76 height 12
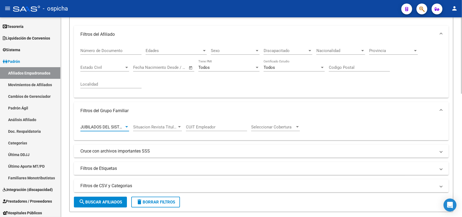
scroll to position [102, 0]
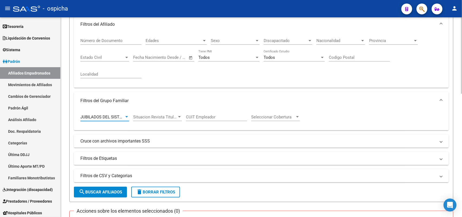
click at [105, 187] on button "search Buscar Afiliados" at bounding box center [100, 192] width 53 height 11
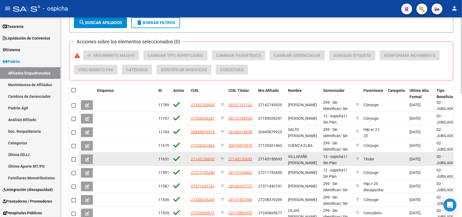
scroll to position [322, 0]
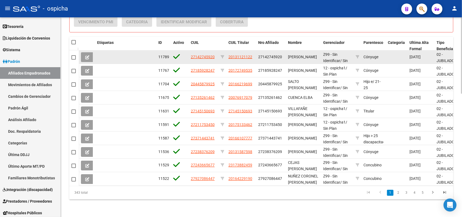
drag, startPoint x: 189, startPoint y: 51, endPoint x: 217, endPoint y: 52, distance: 28.5
click at [217, 52] on datatable-body-cell "27142745920" at bounding box center [204, 56] width 30 height 13
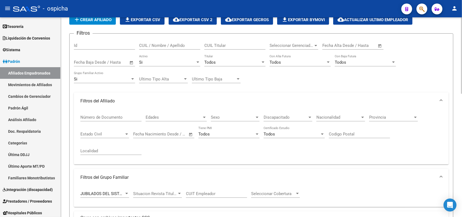
scroll to position [0, 0]
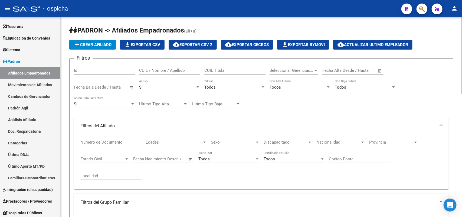
click at [186, 42] on span "cloud_download Exportar CSV 2" at bounding box center [193, 44] width 40 height 5
